Goal: Information Seeking & Learning: Check status

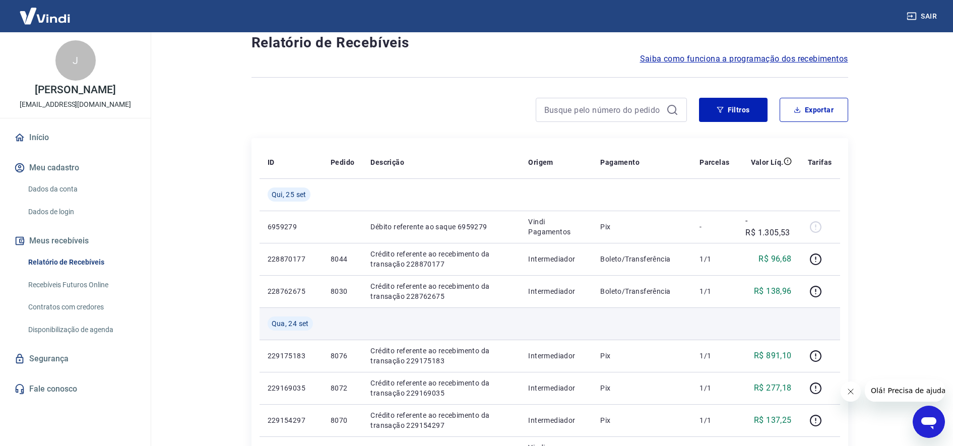
scroll to position [63, 0]
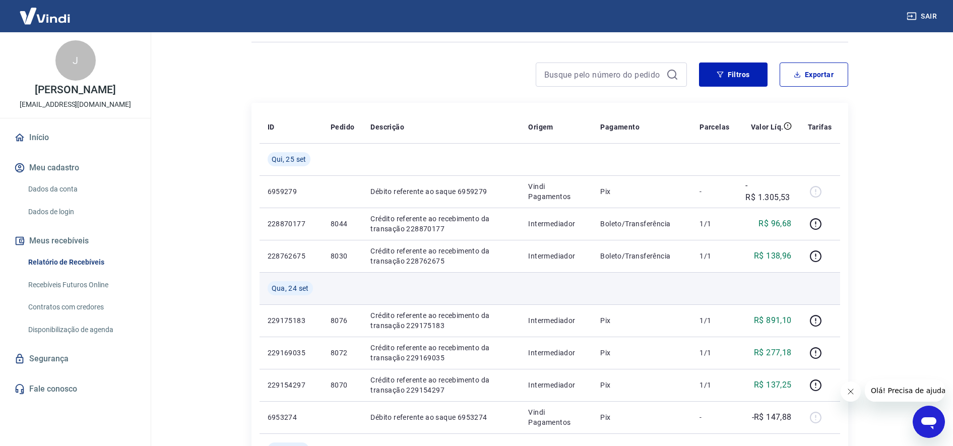
click at [543, 293] on td at bounding box center [556, 288] width 72 height 32
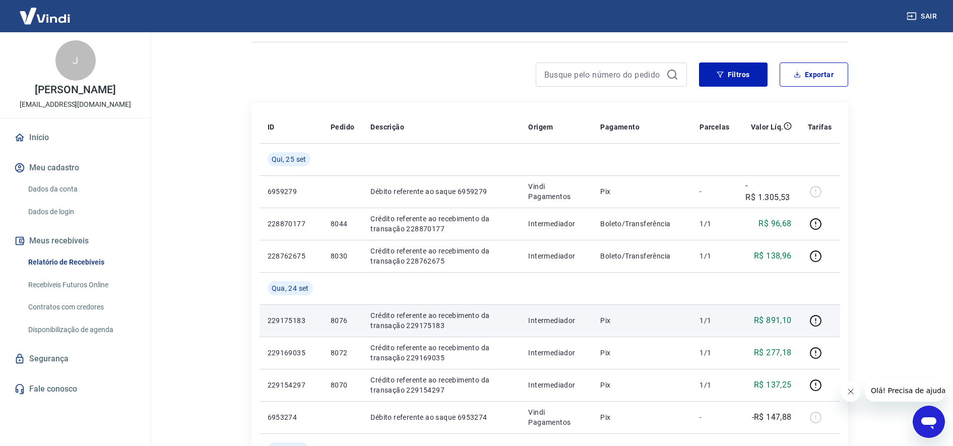
click at [439, 324] on p "Crédito referente ao recebimento da transação 229175183" at bounding box center [441, 320] width 142 height 20
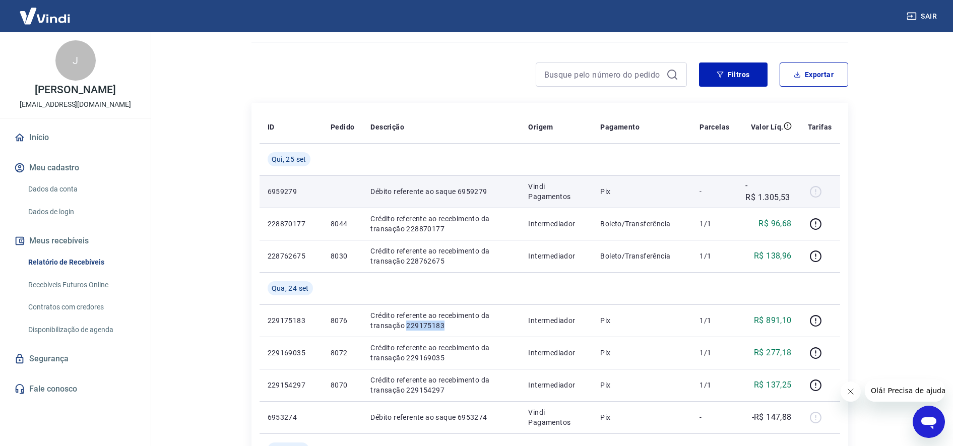
copy p "229175183"
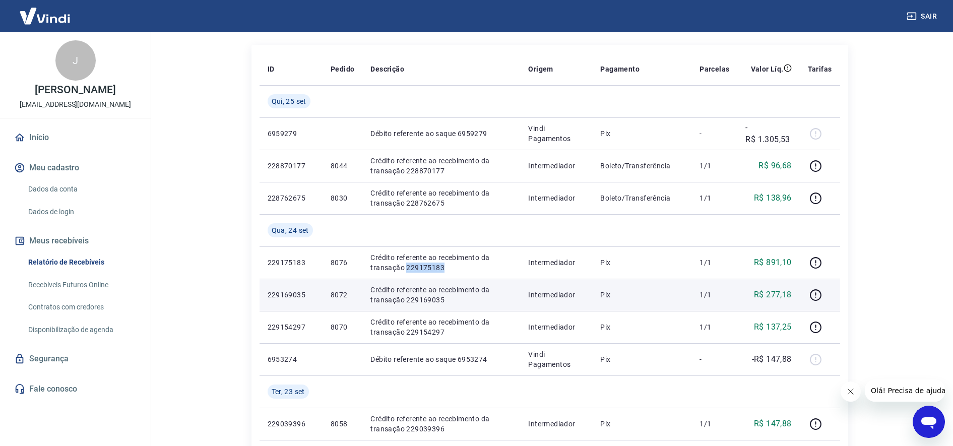
scroll to position [126, 0]
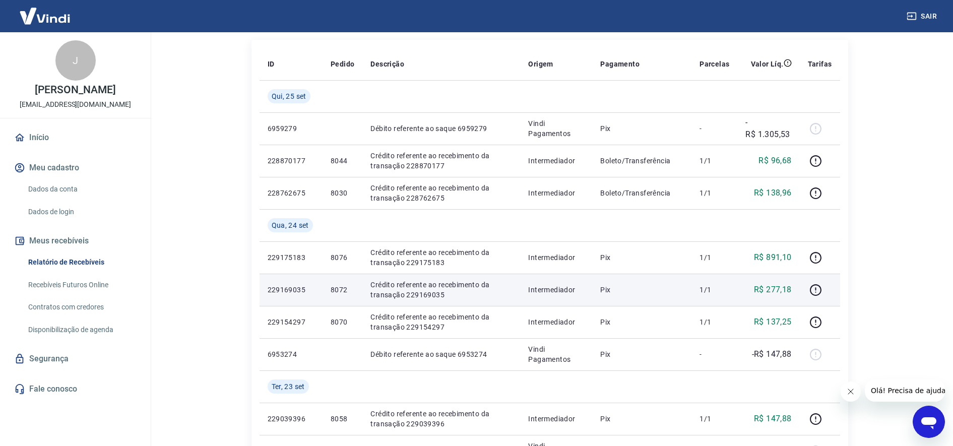
click at [431, 297] on p "Crédito referente ao recebimento da transação 229169035" at bounding box center [441, 290] width 142 height 20
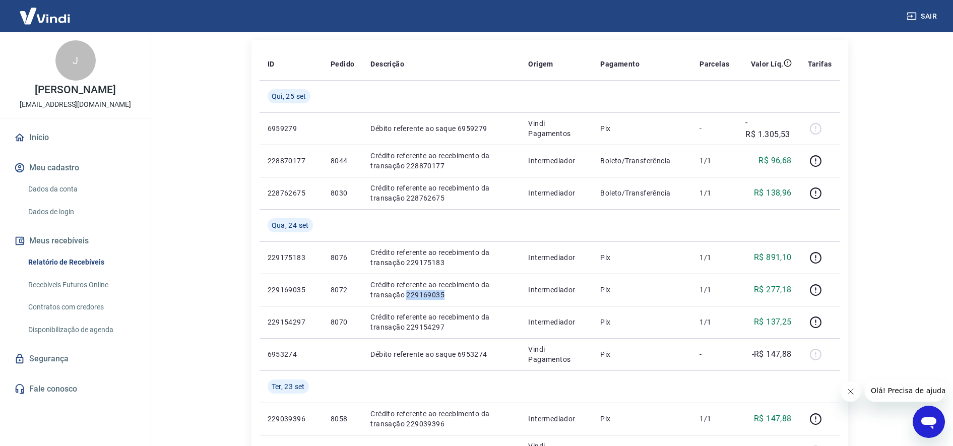
copy p "229169035"
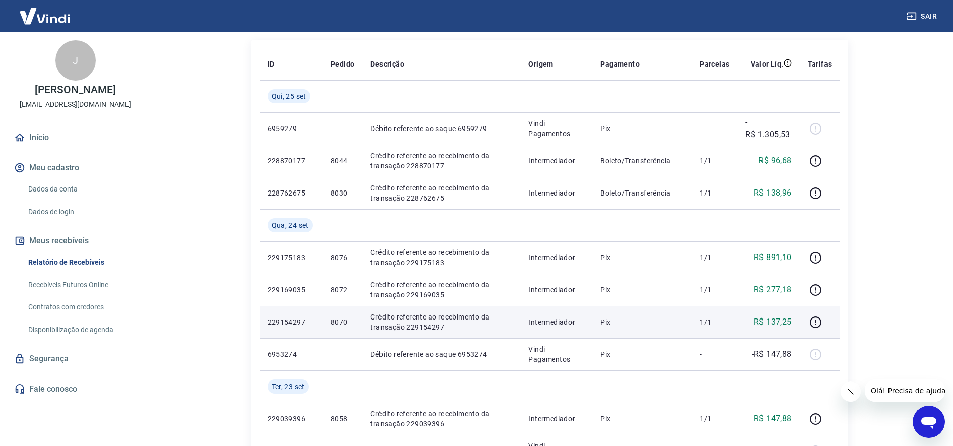
click at [431, 329] on p "Crédito referente ao recebimento da transação 229154297" at bounding box center [441, 322] width 142 height 20
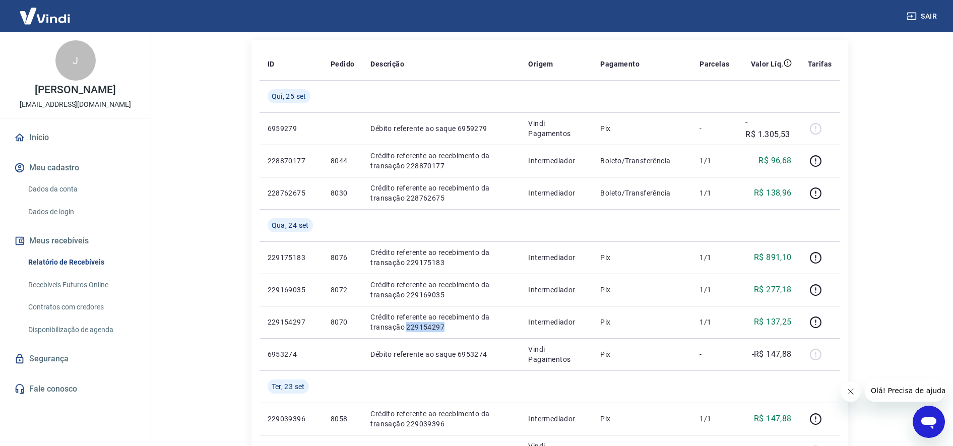
copy p "229154297"
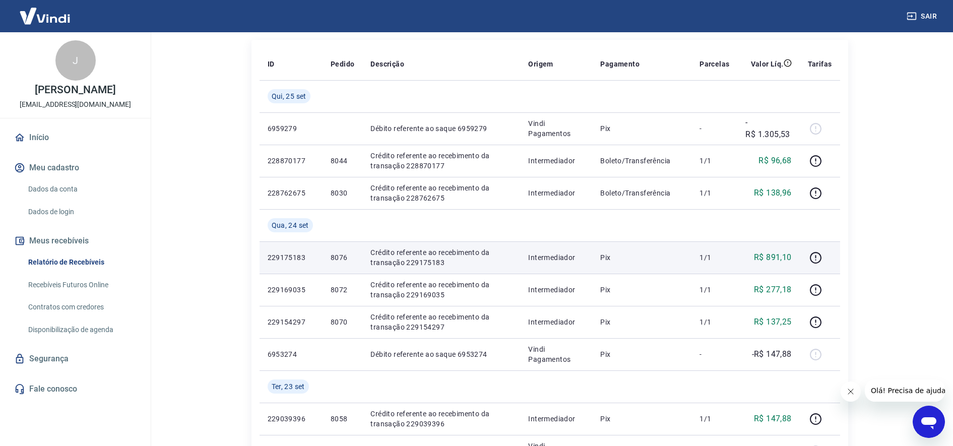
click at [418, 262] on p "Crédito referente ao recebimento da transação 229175183" at bounding box center [441, 257] width 142 height 20
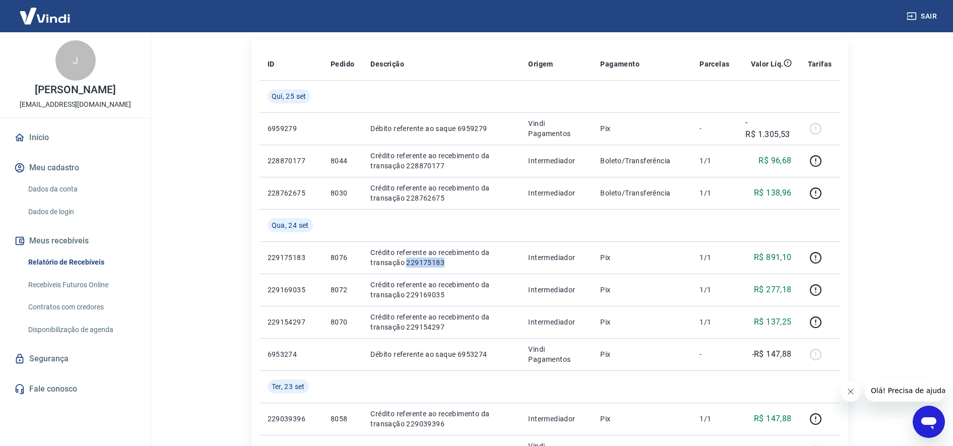
copy p "229175183"
